Goal: Navigation & Orientation: Understand site structure

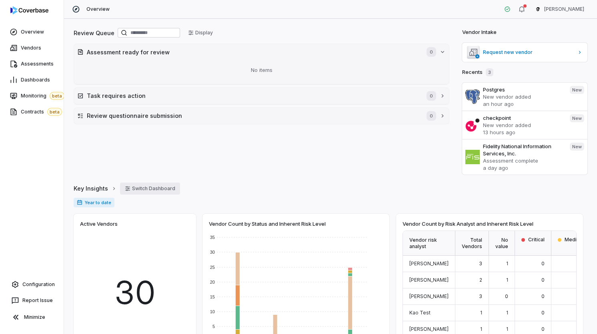
click at [139, 190] on button "Switch Dashboard" at bounding box center [150, 189] width 60 height 12
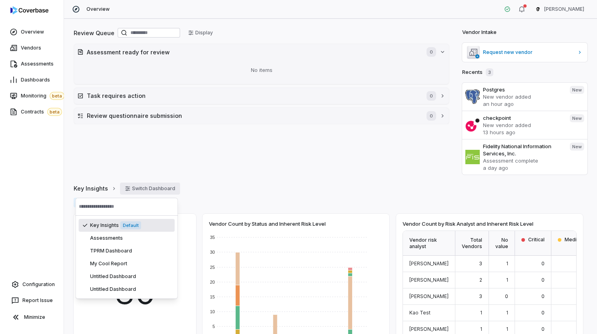
click at [235, 185] on div "Key Insights Switch Dashboard" at bounding box center [331, 189] width 514 height 12
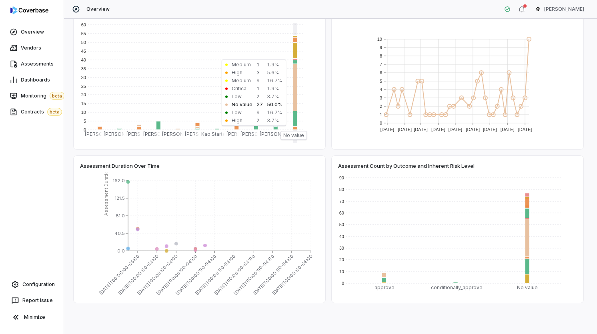
scroll to position [366, 0]
click at [118, 162] on span "Assessment Duration Over Time" at bounding box center [120, 165] width 80 height 7
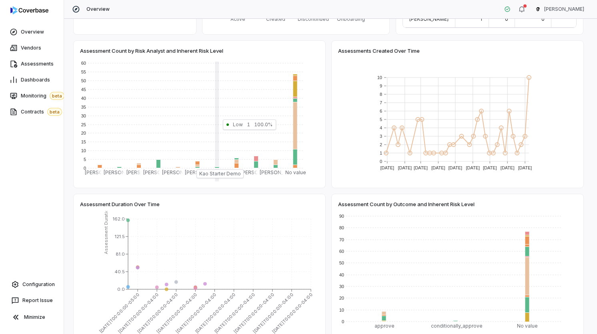
scroll to position [325, 0]
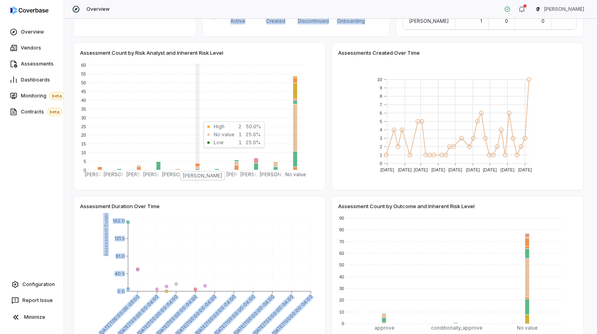
drag, startPoint x: 246, startPoint y: 196, endPoint x: 158, endPoint y: 66, distance: 156.7
click at [158, 67] on div "Vendor Count by Risk Analyst and Inherent Risk Level Vendor risk analyst Total …" at bounding box center [331, 116] width 514 height 454
click at [151, 49] on span "Assessment Count by Risk Analyst and Inherent Risk Level" at bounding box center [151, 52] width 143 height 7
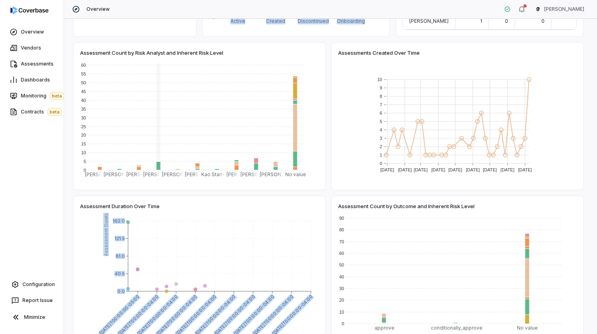
click at [164, 214] on icon "[DATE]T00:00:00-05:00 [DATE]T00:00:00-04:00 [DATE]T00:00:00-04:00 [DATE]T00:00:…" at bounding box center [199, 280] width 239 height 134
drag, startPoint x: 98, startPoint y: 202, endPoint x: 202, endPoint y: 214, distance: 104.7
click at [202, 214] on div "Assessment Duration Over Time [DATE]T00:00:00-05:00 [DATE]T00:00:00-04:00 [DATE…" at bounding box center [200, 269] width 252 height 147
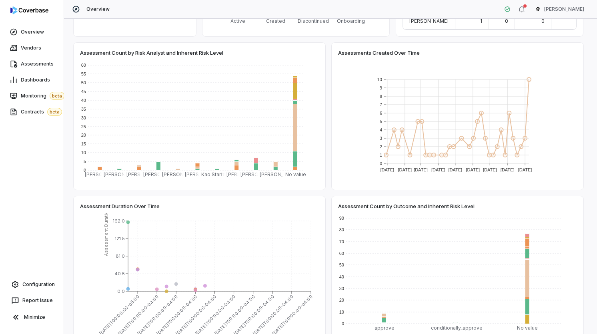
click at [190, 204] on div "Assessment Duration Over Time" at bounding box center [199, 206] width 239 height 7
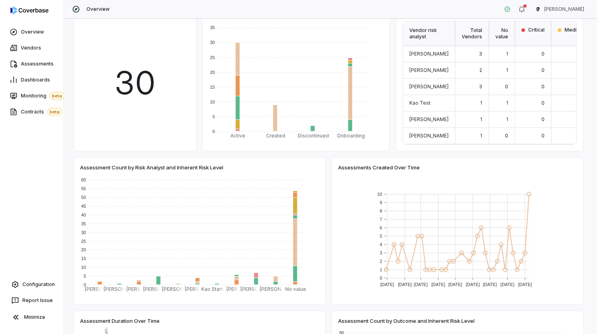
scroll to position [120, 0]
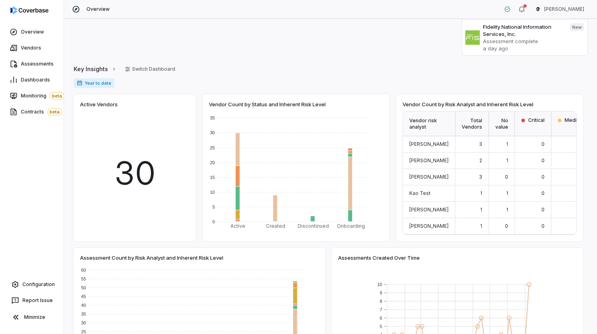
click at [95, 101] on span "Active Vendors" at bounding box center [99, 104] width 38 height 7
drag, startPoint x: 95, startPoint y: 100, endPoint x: 190, endPoint y: 192, distance: 132.4
click at [198, 201] on div "Vendor Count by Risk Analyst and Inherent Risk Level Vendor risk analyst Total …" at bounding box center [331, 321] width 514 height 454
drag, startPoint x: 147, startPoint y: 96, endPoint x: 203, endPoint y: 203, distance: 120.3
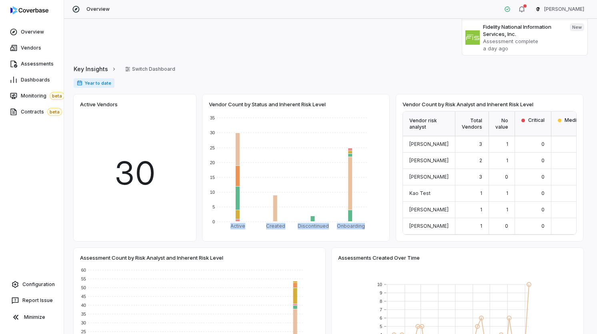
click at [203, 203] on div "Vendor Count by Risk Analyst and Inherent Risk Level Vendor risk analyst Total …" at bounding box center [331, 321] width 514 height 454
click at [280, 92] on div "Year to date" at bounding box center [331, 86] width 514 height 16
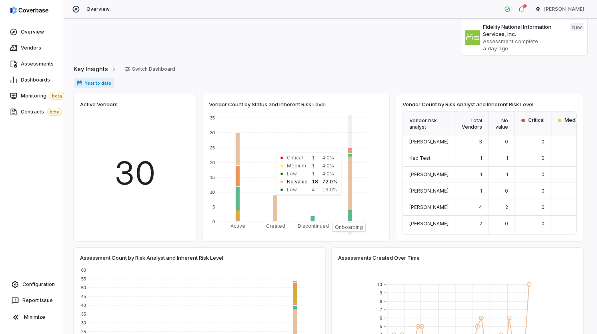
scroll to position [33, 0]
click at [50, 288] on link "Configuration" at bounding box center [31, 285] width 57 height 14
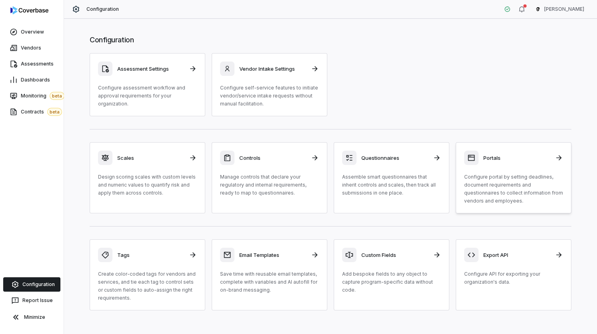
click at [520, 203] on p "Configure portal by setting deadlines, document requirements and questionnaires…" at bounding box center [513, 189] width 99 height 32
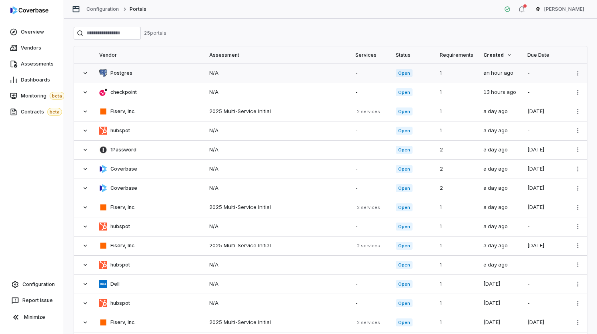
click at [248, 70] on div "N/A" at bounding box center [277, 73] width 137 height 8
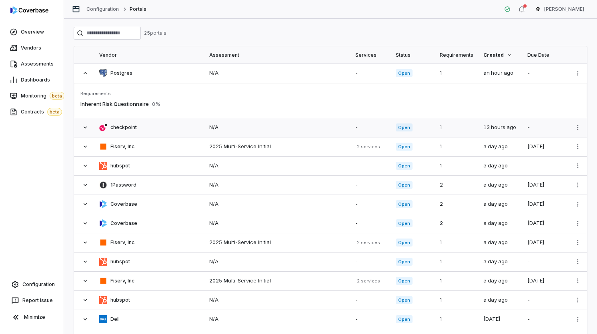
click at [148, 122] on td "checkpoint" at bounding box center [149, 127] width 110 height 19
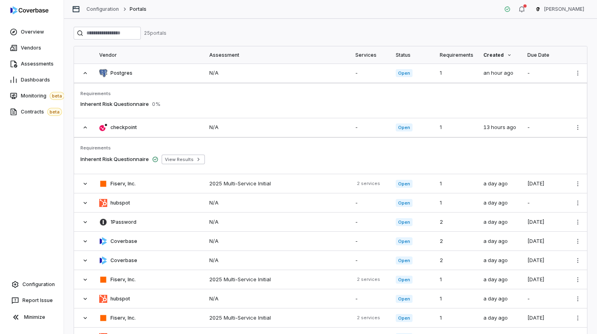
click at [139, 102] on span "Inherent Risk Questionnaire" at bounding box center [114, 104] width 68 height 6
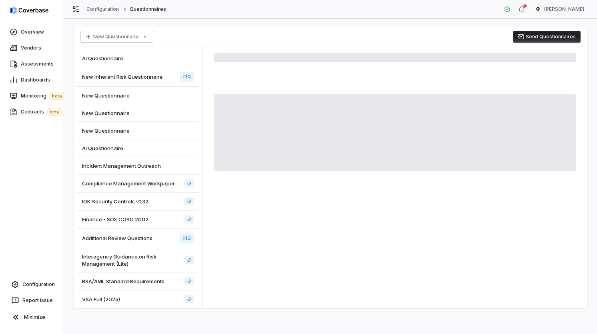
click at [452, 25] on div "New Questionnaire Send Questionnaires AI Questionnaire New Inherent Risk Questi…" at bounding box center [330, 177] width 533 height 316
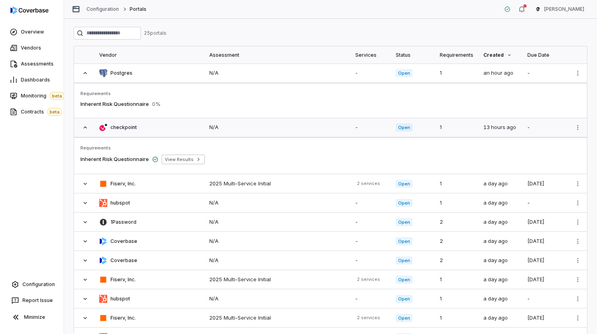
click at [210, 134] on td "N/A" at bounding box center [277, 127] width 146 height 19
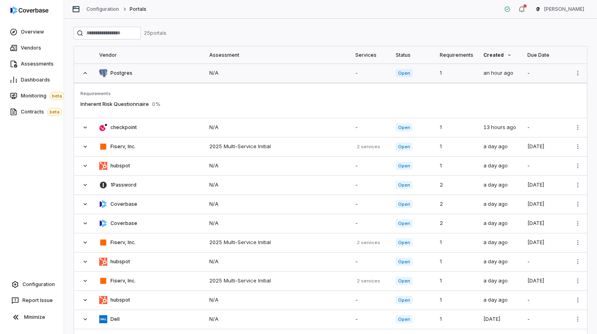
click at [220, 76] on div "N/A" at bounding box center [277, 73] width 137 height 8
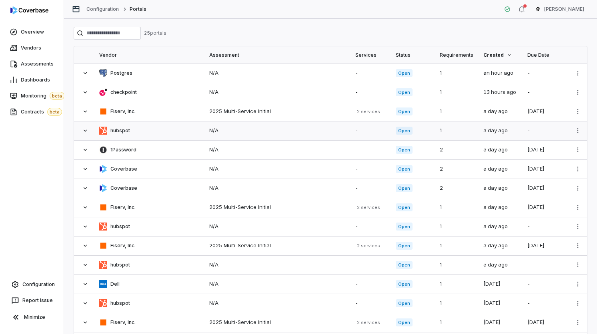
click at [211, 132] on div "N/A" at bounding box center [277, 131] width 137 height 8
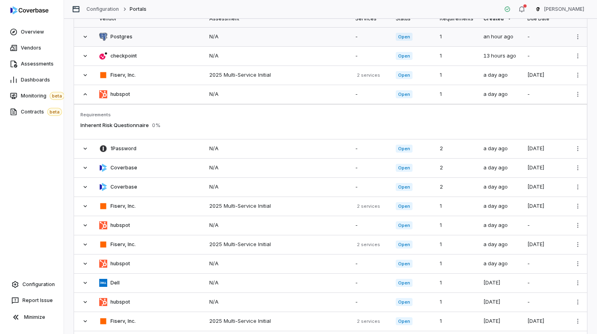
scroll to position [44, 0]
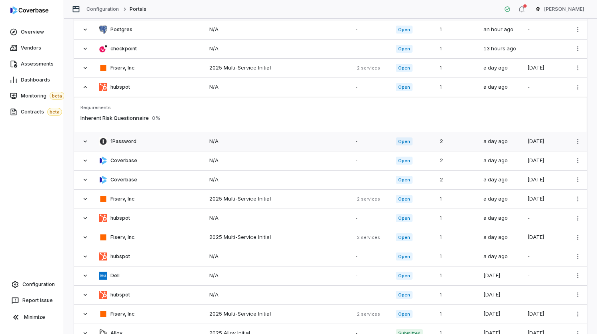
click at [180, 138] on div "1Password" at bounding box center [149, 142] width 100 height 8
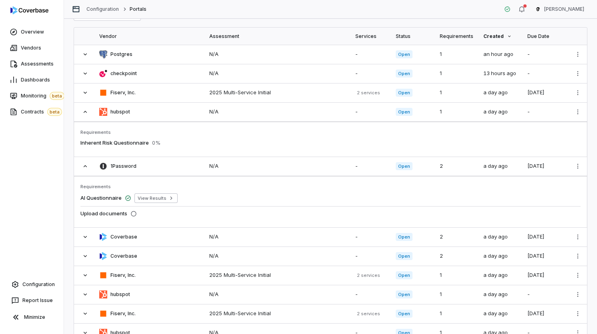
scroll to position [16, 0]
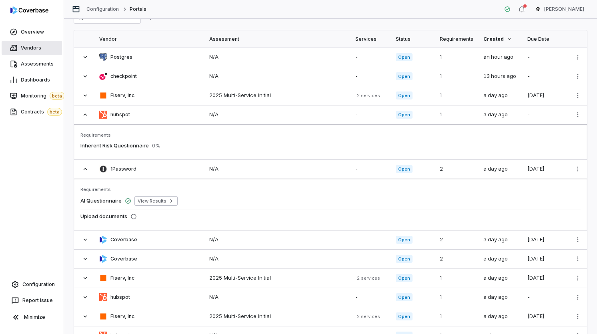
click at [28, 47] on span "Vendors" at bounding box center [31, 48] width 20 height 6
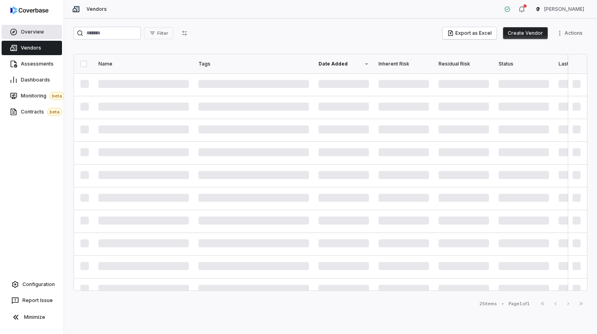
click at [36, 34] on span "Overview" at bounding box center [32, 32] width 23 height 6
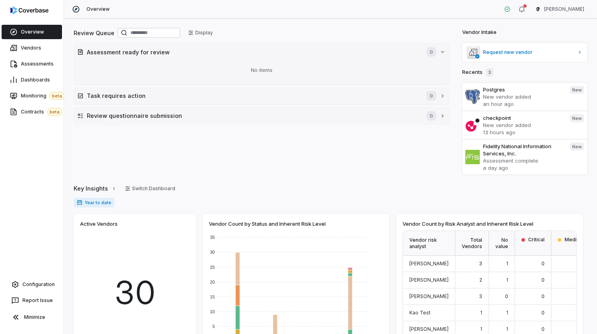
click at [476, 31] on h2 "Vendor Intake" at bounding box center [479, 32] width 34 height 8
click at [494, 32] on div "Vendor Intake" at bounding box center [524, 32] width 125 height 10
